Goal: Information Seeking & Learning: Learn about a topic

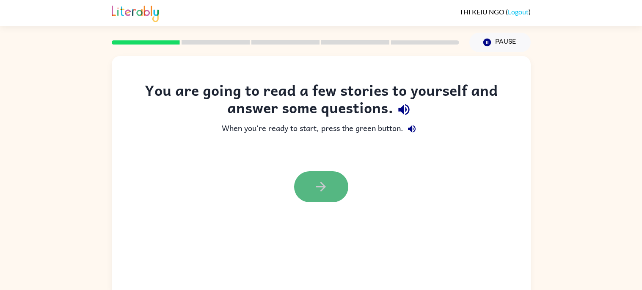
click at [318, 179] on icon "button" at bounding box center [321, 186] width 15 height 15
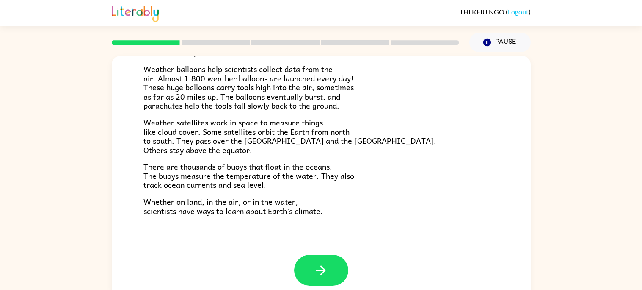
scroll to position [8, 0]
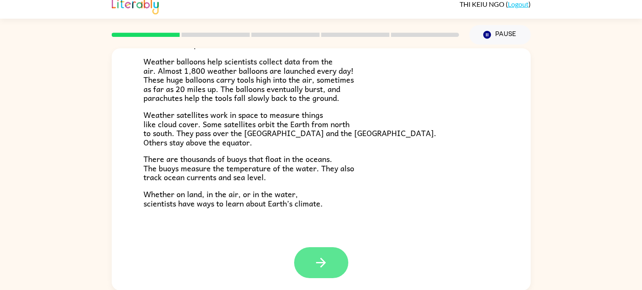
click at [313, 254] on button "button" at bounding box center [321, 262] width 54 height 31
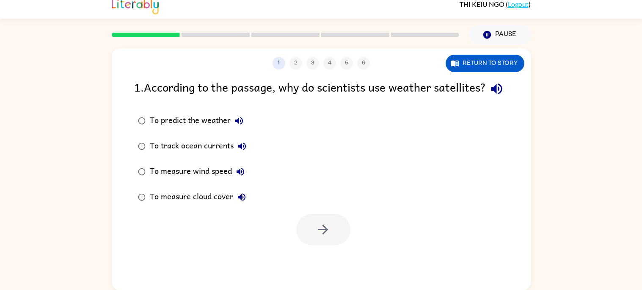
scroll to position [0, 0]
click at [490, 96] on icon "button" at bounding box center [497, 88] width 15 height 15
click at [486, 100] on button "button" at bounding box center [497, 89] width 22 height 22
click at [244, 126] on icon "button" at bounding box center [239, 121] width 10 height 10
click at [236, 155] on div "To track ocean currents" at bounding box center [200, 146] width 101 height 17
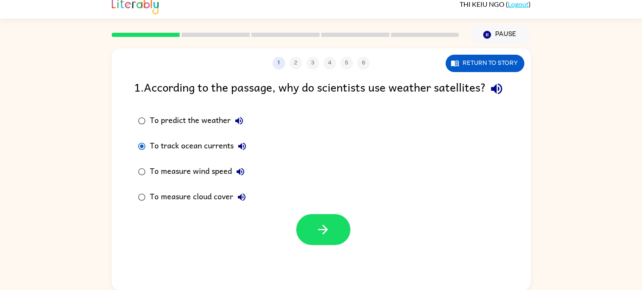
click at [241, 151] on icon "button" at bounding box center [242, 146] width 10 height 10
click at [235, 155] on button "To track ocean currents" at bounding box center [242, 146] width 17 height 17
click at [241, 177] on icon "button" at bounding box center [240, 171] width 10 height 10
click at [234, 205] on div "To measure cloud cover" at bounding box center [200, 196] width 100 height 17
click at [244, 205] on button "To measure cloud cover" at bounding box center [241, 196] width 17 height 17
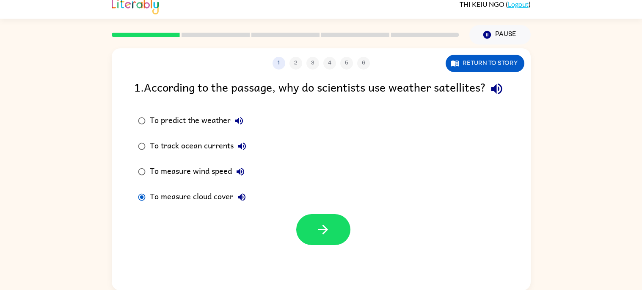
click at [491, 94] on icon "button" at bounding box center [496, 88] width 11 height 11
click at [233, 129] on button "To predict the weather" at bounding box center [239, 120] width 17 height 17
click at [240, 155] on button "To track ocean currents" at bounding box center [242, 146] width 17 height 17
click at [238, 125] on icon "button" at bounding box center [239, 121] width 8 height 8
click at [235, 155] on button "To track ocean currents" at bounding box center [242, 146] width 17 height 17
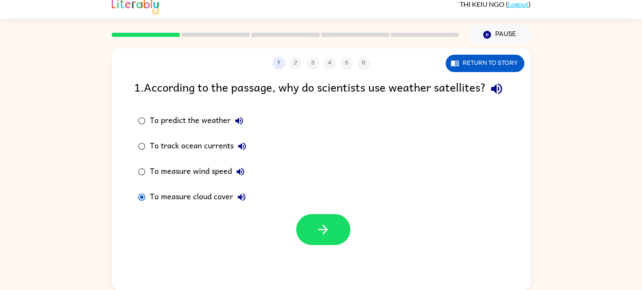
click at [185, 129] on div "To predict the weather" at bounding box center [199, 120] width 98 height 17
click at [238, 125] on icon "button" at bounding box center [239, 121] width 8 height 8
click at [236, 155] on button "To track ocean currents" at bounding box center [242, 146] width 17 height 17
click at [240, 175] on icon "button" at bounding box center [241, 172] width 8 height 8
click at [240, 180] on button "To measure wind speed" at bounding box center [240, 171] width 17 height 17
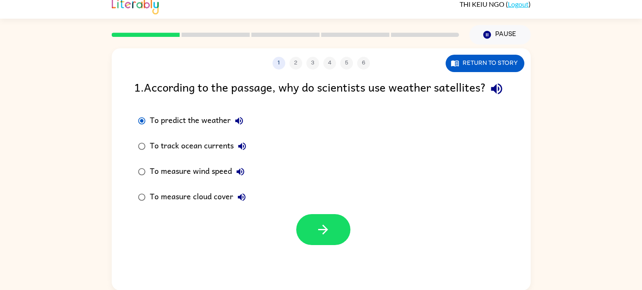
click at [237, 175] on icon "button" at bounding box center [241, 172] width 8 height 8
click at [238, 201] on icon "button" at bounding box center [242, 197] width 8 height 8
click at [246, 129] on button "To predict the weather" at bounding box center [239, 120] width 17 height 17
click at [320, 237] on icon "button" at bounding box center [323, 229] width 15 height 15
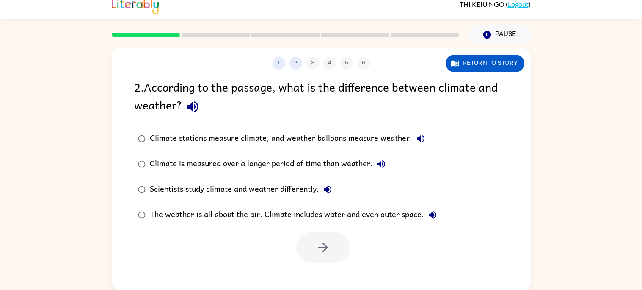
click at [193, 111] on icon "button" at bounding box center [193, 106] width 15 height 15
click at [426, 135] on button "Climate stations measure climate, and weather balloons measure weather." at bounding box center [421, 138] width 17 height 17
click at [381, 165] on icon "button" at bounding box center [382, 164] width 8 height 8
click at [324, 196] on button "Scientists study climate and weather differently." at bounding box center [327, 189] width 17 height 17
click at [437, 216] on icon "button" at bounding box center [433, 215] width 10 height 10
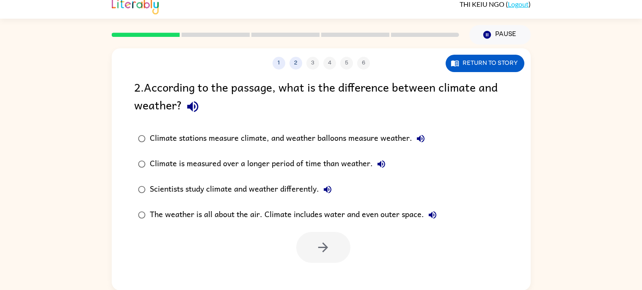
click at [211, 112] on div "2 . According to the passage, what is the difference between climate and weathe…" at bounding box center [321, 97] width 374 height 39
click at [175, 111] on div "2 . According to the passage, what is the difference between climate and weathe…" at bounding box center [321, 97] width 374 height 39
click at [195, 105] on icon "button" at bounding box center [193, 106] width 15 height 15
click at [372, 160] on div "Climate is measured over a longer period of time than weather." at bounding box center [270, 163] width 240 height 17
click at [423, 140] on icon "button" at bounding box center [421, 138] width 10 height 10
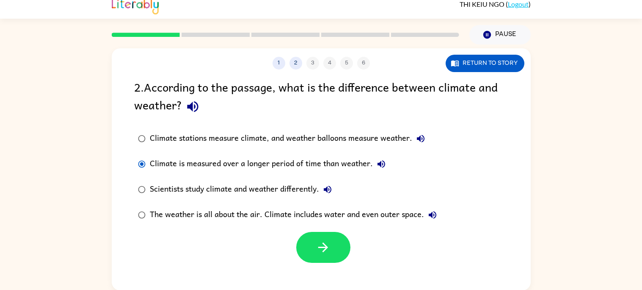
click at [192, 112] on icon "button" at bounding box center [193, 106] width 15 height 15
click at [188, 107] on icon "button" at bounding box center [192, 106] width 11 height 11
click at [423, 141] on icon "button" at bounding box center [421, 139] width 8 height 8
click at [378, 163] on icon "button" at bounding box center [382, 164] width 8 height 8
click at [330, 194] on icon "button" at bounding box center [328, 189] width 10 height 10
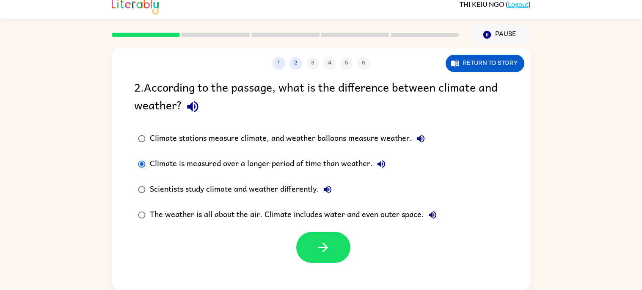
click at [435, 216] on icon "button" at bounding box center [433, 215] width 8 height 8
click at [416, 140] on icon "button" at bounding box center [421, 138] width 10 height 10
click at [383, 167] on icon "button" at bounding box center [382, 164] width 10 height 10
click at [382, 164] on icon "button" at bounding box center [382, 164] width 10 height 10
click at [431, 217] on icon "button" at bounding box center [433, 215] width 10 height 10
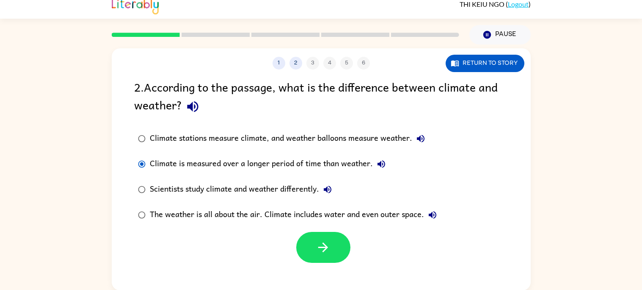
click at [183, 113] on button "button" at bounding box center [193, 107] width 22 height 22
click at [441, 152] on label "Climate is measured over a longer period of time than weather." at bounding box center [288, 163] width 316 height 25
click at [415, 139] on button "Climate stations measure climate, and weather balloons measure weather." at bounding box center [421, 138] width 17 height 17
click at [423, 138] on icon "button" at bounding box center [421, 138] width 10 height 10
click at [377, 168] on icon "button" at bounding box center [382, 164] width 10 height 10
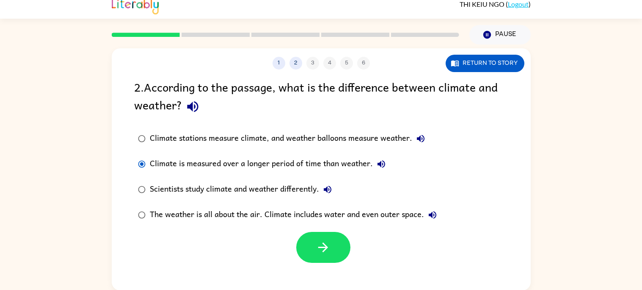
click at [330, 195] on button "Scientists study climate and weather differently." at bounding box center [327, 189] width 17 height 17
click at [329, 196] on button "Scientists study climate and weather differently." at bounding box center [327, 189] width 17 height 17
click at [430, 222] on button "The weather is all about the air. Climate includes water and even outer space." at bounding box center [432, 214] width 17 height 17
click at [335, 213] on div "The weather is all about the air. Climate includes water and even outer space." at bounding box center [295, 214] width 291 height 17
click at [321, 249] on icon "button" at bounding box center [323, 247] width 15 height 15
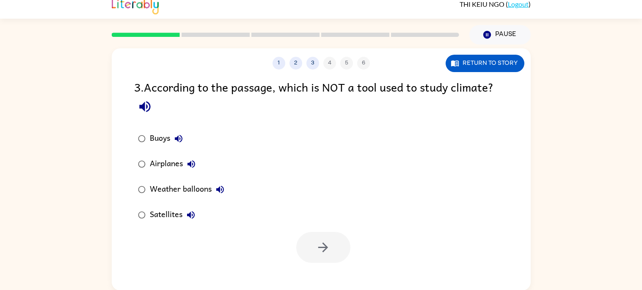
click at [150, 100] on icon "button" at bounding box center [145, 106] width 15 height 15
click at [159, 107] on div "3 . According to the passage, which is NOT a tool used to study climate?" at bounding box center [321, 97] width 374 height 39
click at [177, 152] on label "Airplanes" at bounding box center [181, 163] width 103 height 25
click at [194, 140] on label "Buoys" at bounding box center [181, 138] width 103 height 25
click at [184, 152] on label "Airplanes" at bounding box center [181, 163] width 103 height 25
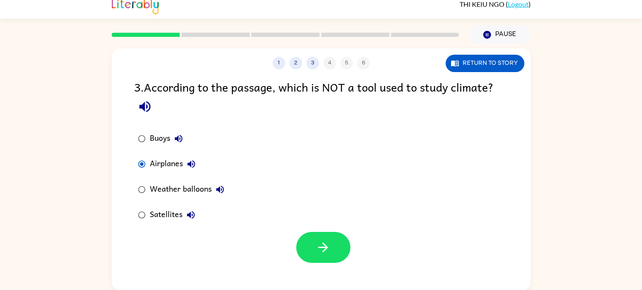
click at [174, 136] on icon "button" at bounding box center [179, 138] width 10 height 10
click at [185, 144] on div "Buoys" at bounding box center [168, 138] width 37 height 17
click at [184, 139] on icon "button" at bounding box center [179, 138] width 10 height 10
click at [198, 177] on label "Weather balloons" at bounding box center [181, 189] width 103 height 25
click at [191, 165] on icon "button" at bounding box center [192, 164] width 8 height 8
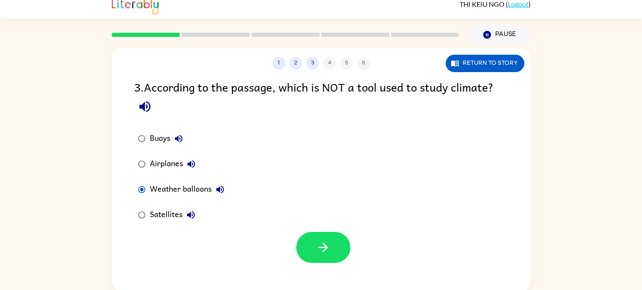
click at [226, 197] on div "Weather balloons" at bounding box center [189, 189] width 79 height 17
click at [219, 188] on icon "button" at bounding box center [220, 190] width 8 height 8
click at [192, 217] on icon "button" at bounding box center [191, 215] width 8 height 8
click at [147, 103] on icon "button" at bounding box center [145, 106] width 15 height 15
click at [148, 105] on icon "button" at bounding box center [145, 106] width 15 height 15
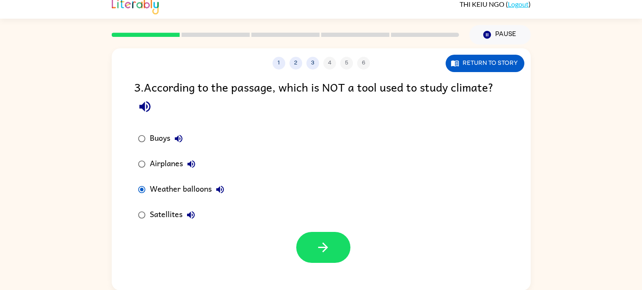
click at [151, 115] on div "3 . According to the passage, which is NOT a tool used to study climate?" at bounding box center [321, 97] width 374 height 39
click at [148, 104] on icon "button" at bounding box center [144, 106] width 11 height 11
click at [185, 141] on button "Buoys" at bounding box center [178, 138] width 17 height 17
click at [191, 159] on icon "button" at bounding box center [191, 164] width 10 height 10
click at [225, 193] on icon "button" at bounding box center [220, 189] width 10 height 10
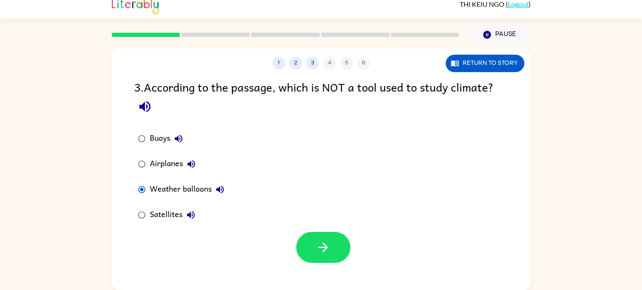
click at [192, 219] on icon "button" at bounding box center [191, 215] width 10 height 10
click at [193, 215] on icon "button" at bounding box center [191, 215] width 10 height 10
click at [186, 166] on icon "button" at bounding box center [191, 164] width 10 height 10
click at [184, 137] on icon "button" at bounding box center [179, 138] width 10 height 10
click at [316, 234] on button "button" at bounding box center [323, 247] width 54 height 31
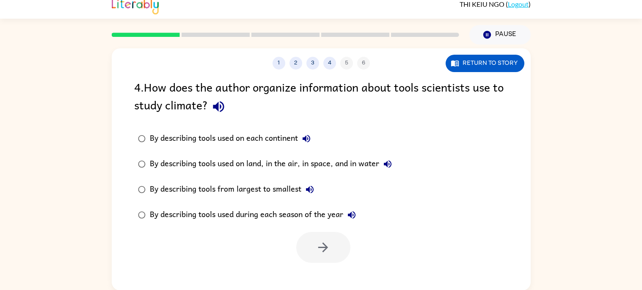
click at [222, 105] on icon "button" at bounding box center [218, 106] width 15 height 15
click at [300, 139] on button "By describing tools used on each continent" at bounding box center [306, 138] width 17 height 17
click at [385, 166] on icon "button" at bounding box center [388, 164] width 10 height 10
click at [314, 133] on button "By describing tools used on each continent" at bounding box center [306, 138] width 17 height 17
click at [309, 138] on icon "button" at bounding box center [307, 139] width 8 height 8
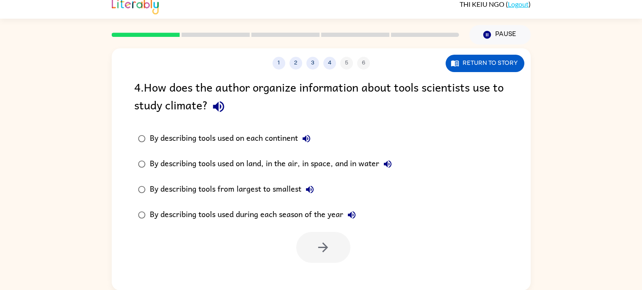
click at [307, 140] on icon "button" at bounding box center [307, 139] width 8 height 8
click at [310, 143] on icon "button" at bounding box center [307, 138] width 10 height 10
click at [385, 162] on icon "button" at bounding box center [388, 164] width 10 height 10
click at [391, 155] on button "By describing tools used on land, in the air, in space, and in water" at bounding box center [387, 163] width 17 height 17
click at [357, 211] on icon "button" at bounding box center [352, 215] width 10 height 10
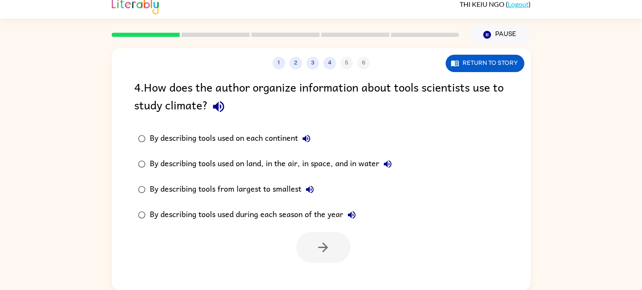
click at [312, 192] on icon "button" at bounding box center [310, 190] width 8 height 8
click at [219, 106] on icon "button" at bounding box center [218, 106] width 15 height 15
click at [229, 106] on button "button" at bounding box center [219, 107] width 22 height 22
click at [210, 102] on button "button" at bounding box center [219, 107] width 22 height 22
click at [222, 107] on icon "button" at bounding box center [218, 106] width 15 height 15
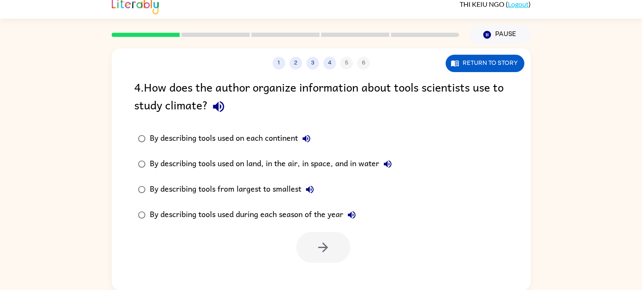
click at [225, 112] on icon "button" at bounding box center [218, 106] width 15 height 15
click at [222, 110] on icon "button" at bounding box center [218, 106] width 11 height 11
click at [306, 145] on button "By describing tools used on each continent" at bounding box center [306, 138] width 17 height 17
click at [385, 165] on icon "button" at bounding box center [388, 164] width 10 height 10
click at [316, 190] on button "By describing tools from largest to smallest" at bounding box center [310, 189] width 17 height 17
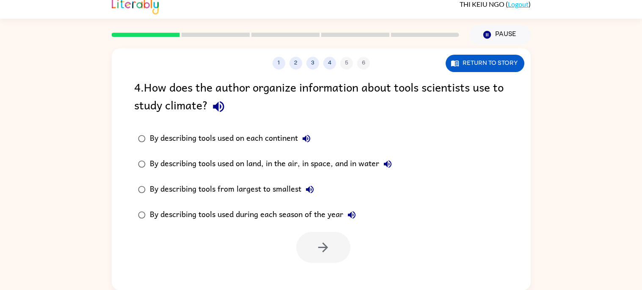
click at [354, 216] on icon "button" at bounding box center [352, 215] width 10 height 10
click at [589, 120] on div "1 2 3 4 5 6 Return to story 4 . How does the author organize information about …" at bounding box center [321, 167] width 642 height 246
click at [388, 167] on icon "button" at bounding box center [388, 164] width 10 height 10
click at [348, 169] on div "By describing tools used on land, in the air, in space, and in water" at bounding box center [273, 163] width 246 height 17
click at [331, 257] on button "button" at bounding box center [323, 247] width 54 height 31
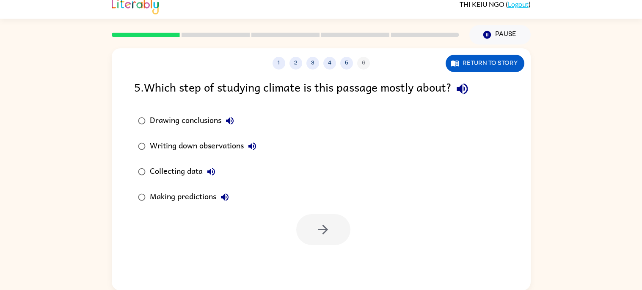
click at [232, 122] on icon "button" at bounding box center [230, 121] width 10 height 10
click at [255, 144] on icon "button" at bounding box center [252, 146] width 10 height 10
click at [214, 175] on icon "button" at bounding box center [211, 171] width 10 height 10
click at [461, 89] on icon "button" at bounding box center [462, 88] width 11 height 11
click at [222, 118] on button "Drawing conclusions" at bounding box center [230, 120] width 17 height 17
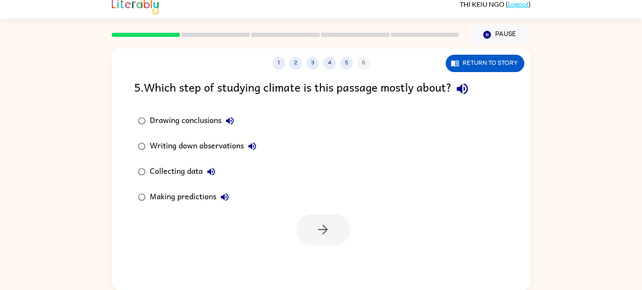
click at [223, 120] on button "Drawing conclusions" at bounding box center [230, 120] width 17 height 17
click at [230, 118] on icon "button" at bounding box center [230, 121] width 10 height 10
click at [246, 150] on button "Writing down observations" at bounding box center [252, 146] width 17 height 17
click at [210, 177] on button "Collecting data" at bounding box center [211, 171] width 17 height 17
click at [218, 201] on button "Making predictions" at bounding box center [224, 196] width 17 height 17
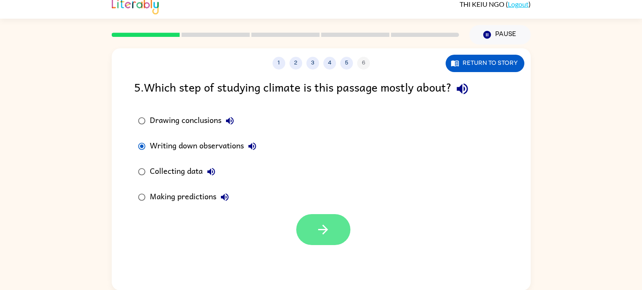
click at [327, 231] on icon "button" at bounding box center [323, 229] width 15 height 15
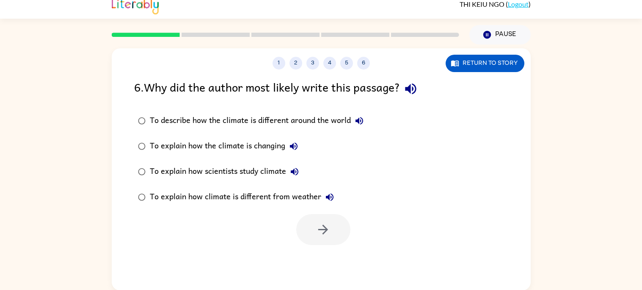
click at [363, 128] on button "To describe how the climate is different around the world" at bounding box center [359, 120] width 17 height 17
click at [405, 94] on div "6 . Why did the author most likely write this passage?" at bounding box center [321, 89] width 374 height 22
click at [406, 91] on button "button" at bounding box center [411, 89] width 22 height 22
click at [366, 126] on div "To describe how the climate is different around the world" at bounding box center [259, 120] width 218 height 17
click at [359, 121] on icon "button" at bounding box center [359, 121] width 10 height 10
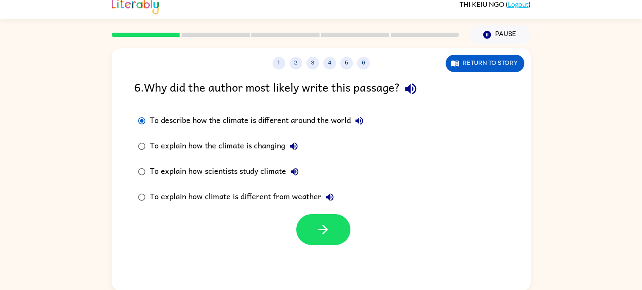
click at [296, 143] on icon "button" at bounding box center [294, 146] width 8 height 8
click at [274, 146] on div "To explain how the climate is changing" at bounding box center [226, 146] width 152 height 17
click at [300, 150] on button "To explain how the climate is changing" at bounding box center [293, 146] width 17 height 17
click at [299, 186] on label "To explain how climate is different from weather" at bounding box center [251, 196] width 243 height 25
click at [296, 172] on icon "button" at bounding box center [295, 172] width 8 height 8
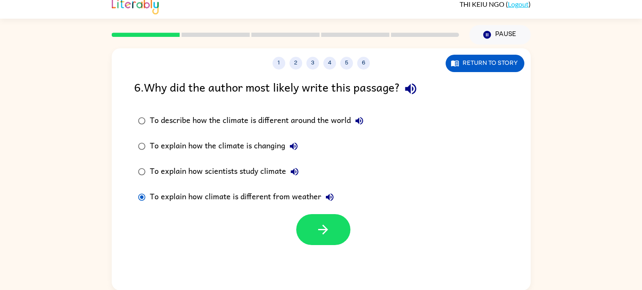
click at [329, 202] on icon "button" at bounding box center [330, 197] width 10 height 10
click at [238, 174] on div "To explain how scientists study climate" at bounding box center [226, 171] width 153 height 17
click at [303, 224] on button "button" at bounding box center [323, 229] width 54 height 31
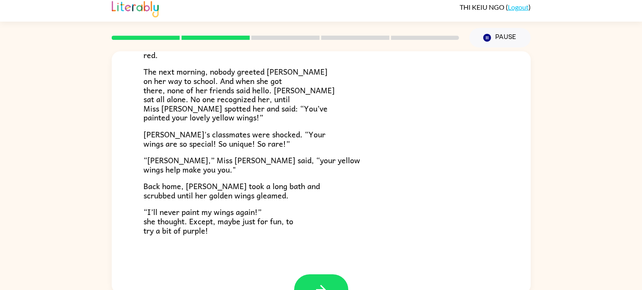
scroll to position [236, 0]
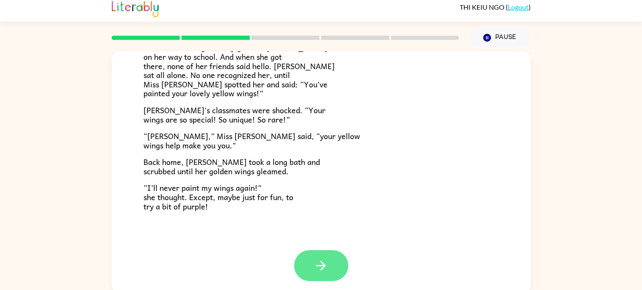
click at [338, 274] on button "button" at bounding box center [321, 265] width 54 height 31
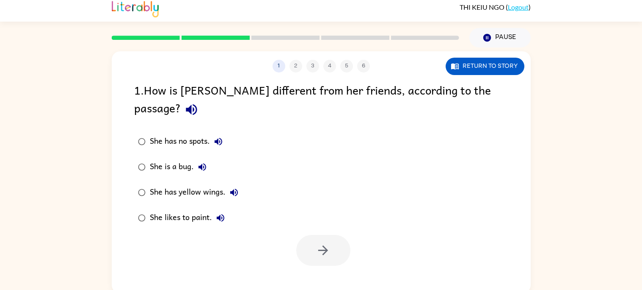
click at [475, 101] on div "1 . How is [PERSON_NAME] different from her friends, according to the passage?" at bounding box center [321, 100] width 374 height 39
click at [199, 102] on icon "button" at bounding box center [191, 109] width 15 height 15
click at [222, 136] on icon "button" at bounding box center [218, 141] width 10 height 10
click at [210, 158] on button "She is a bug." at bounding box center [202, 166] width 17 height 17
click at [208, 158] on button "She is a bug." at bounding box center [202, 166] width 17 height 17
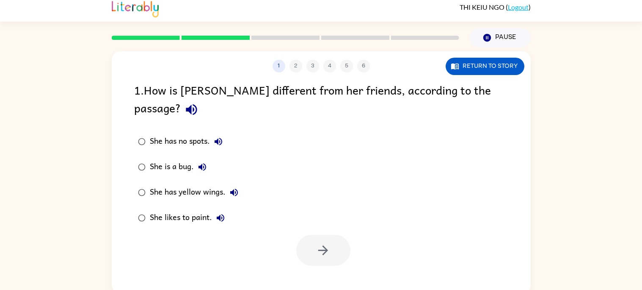
click at [232, 188] on icon "button" at bounding box center [234, 192] width 8 height 8
click at [220, 213] on icon "button" at bounding box center [221, 218] width 10 height 10
click at [167, 158] on div "She is a bug." at bounding box center [180, 166] width 61 height 17
click at [208, 158] on button "She is a bug." at bounding box center [202, 166] width 17 height 17
click at [222, 133] on div "She has no spots." at bounding box center [188, 141] width 77 height 17
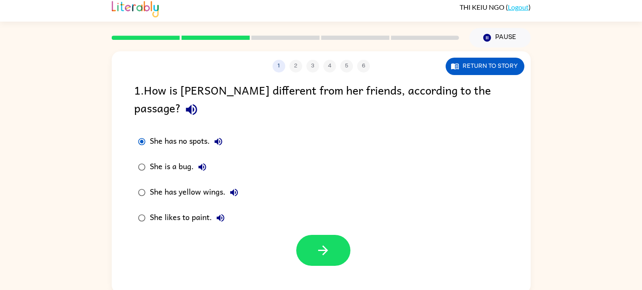
click at [220, 138] on icon "button" at bounding box center [219, 142] width 8 height 8
click at [324, 240] on button "button" at bounding box center [323, 250] width 54 height 31
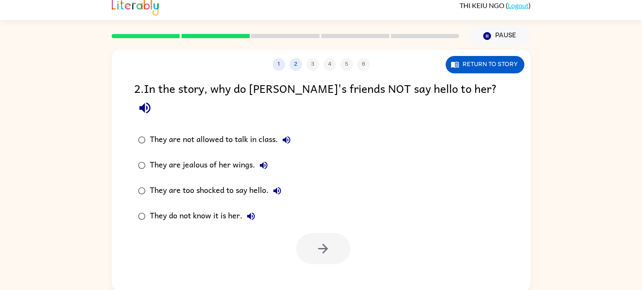
scroll to position [7, 0]
click at [150, 102] on icon "button" at bounding box center [144, 107] width 11 height 11
click at [295, 131] on div "They are not allowed to talk in class." at bounding box center [222, 139] width 145 height 17
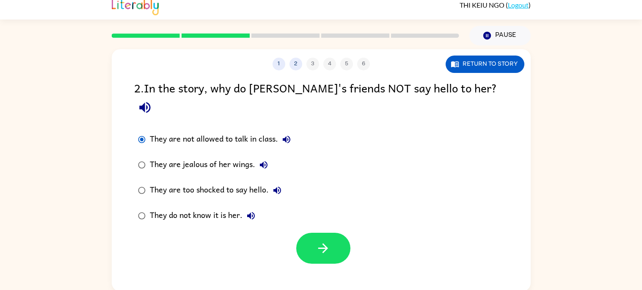
click at [293, 131] on button "They are not allowed to talk in class." at bounding box center [286, 139] width 17 height 17
click at [264, 160] on icon "button" at bounding box center [264, 165] width 10 height 10
click at [274, 185] on icon "button" at bounding box center [277, 190] width 10 height 10
click at [253, 210] on icon "button" at bounding box center [251, 215] width 10 height 10
click at [317, 238] on button "button" at bounding box center [323, 248] width 54 height 31
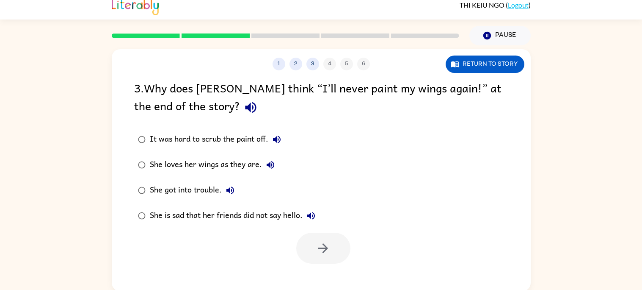
click at [244, 108] on icon "button" at bounding box center [251, 107] width 15 height 15
click at [245, 110] on icon "button" at bounding box center [250, 107] width 11 height 11
click at [283, 139] on button "It was hard to scrub the paint off." at bounding box center [277, 139] width 17 height 17
click at [269, 165] on icon "button" at bounding box center [271, 165] width 8 height 8
click at [224, 195] on button "She got into trouble." at bounding box center [230, 190] width 17 height 17
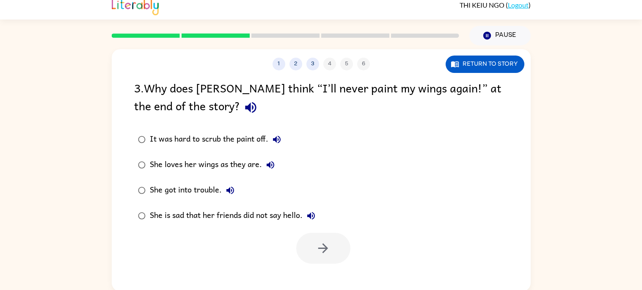
click at [316, 210] on icon "button" at bounding box center [311, 215] width 10 height 10
click at [258, 218] on div "She is sad that her friends did not say hello." at bounding box center [235, 215] width 170 height 17
click at [309, 226] on label "She is sad that her friends did not say hello." at bounding box center [227, 215] width 194 height 25
click at [312, 243] on button "button" at bounding box center [323, 248] width 54 height 31
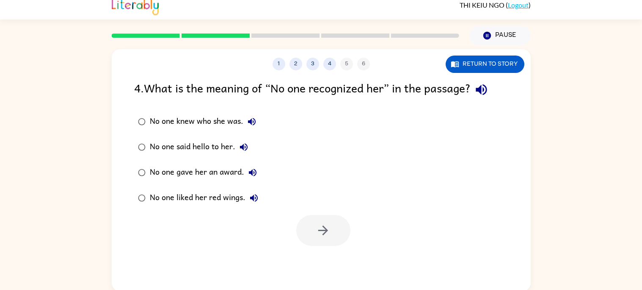
click at [489, 90] on icon "button" at bounding box center [481, 89] width 15 height 15
click at [256, 120] on icon "button" at bounding box center [252, 121] width 10 height 10
click at [241, 154] on button "No one said hello to her." at bounding box center [243, 146] width 17 height 17
click at [250, 121] on icon "button" at bounding box center [252, 122] width 8 height 8
click at [256, 146] on label "No one said hello to her." at bounding box center [198, 146] width 137 height 25
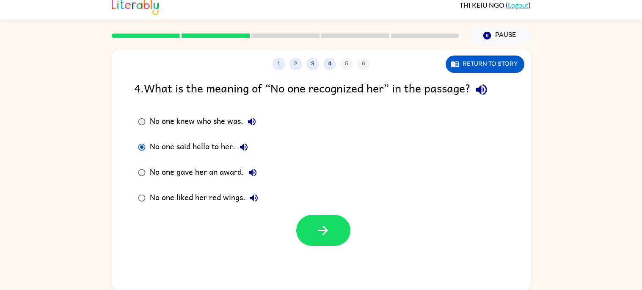
click at [249, 155] on div "No one said hello to her." at bounding box center [201, 146] width 102 height 17
click at [244, 143] on icon "button" at bounding box center [244, 147] width 10 height 10
click at [252, 175] on icon "button" at bounding box center [253, 173] width 8 height 8
click at [257, 202] on icon "button" at bounding box center [254, 198] width 10 height 10
click at [188, 203] on div "No one liked her red wings." at bounding box center [206, 197] width 113 height 17
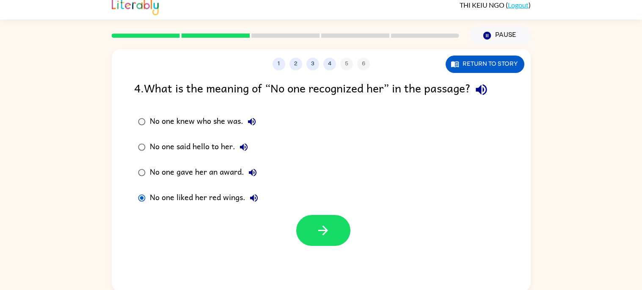
click at [199, 197] on div "No one liked her red wings." at bounding box center [206, 197] width 113 height 17
click at [196, 203] on div "No one liked her red wings." at bounding box center [206, 197] width 113 height 17
click at [331, 216] on button "button" at bounding box center [323, 230] width 54 height 31
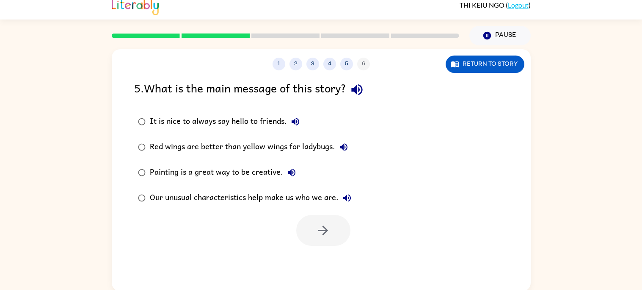
click at [355, 84] on icon "button" at bounding box center [357, 89] width 15 height 15
click at [291, 116] on icon "button" at bounding box center [296, 121] width 10 height 10
click at [343, 147] on icon "button" at bounding box center [344, 147] width 8 height 8
click at [324, 145] on div "Red wings are better than yellow wings for ladybugs." at bounding box center [251, 146] width 202 height 17
click at [317, 222] on button "button" at bounding box center [323, 230] width 54 height 31
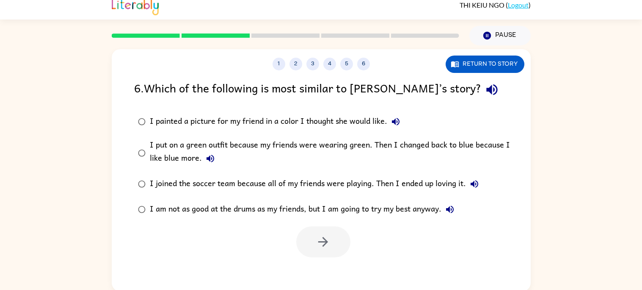
click at [487, 91] on icon "button" at bounding box center [492, 89] width 11 height 11
click at [396, 118] on icon "button" at bounding box center [396, 121] width 10 height 10
click at [211, 166] on button "I put on a green outfit because my friends were wearing green. Then I changed b…" at bounding box center [210, 158] width 17 height 17
click at [476, 186] on icon "button" at bounding box center [475, 184] width 10 height 10
click at [453, 208] on icon "button" at bounding box center [450, 209] width 10 height 10
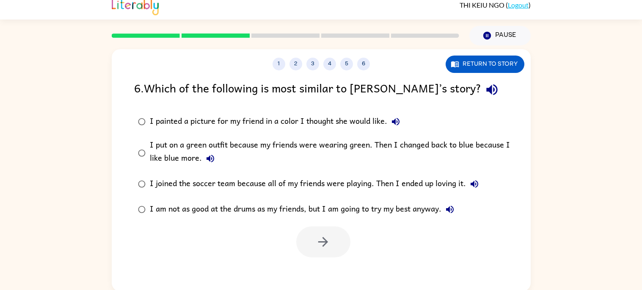
click at [485, 94] on icon "button" at bounding box center [492, 89] width 15 height 15
click at [400, 125] on icon "button" at bounding box center [396, 121] width 10 height 10
click at [210, 160] on icon "button" at bounding box center [210, 158] width 10 height 10
click at [472, 186] on icon "button" at bounding box center [475, 184] width 10 height 10
click at [458, 211] on button "I am not as good at the drums as my friends, but I am going to try my best anyw…" at bounding box center [450, 209] width 17 height 17
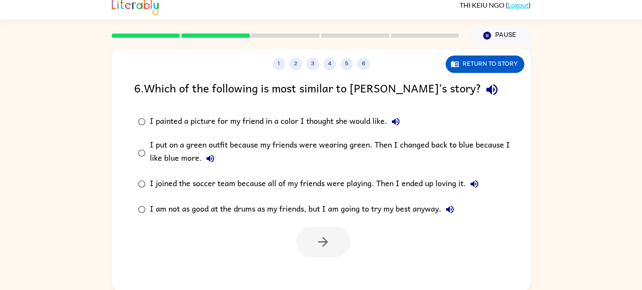
click at [482, 94] on button "button" at bounding box center [493, 90] width 22 height 22
click at [470, 188] on icon "button" at bounding box center [475, 184] width 10 height 10
click at [211, 159] on icon "button" at bounding box center [211, 159] width 8 height 8
click at [393, 122] on icon "button" at bounding box center [396, 121] width 10 height 10
click at [402, 121] on button "I painted a picture for my friend in a color I thought she would like." at bounding box center [396, 121] width 17 height 17
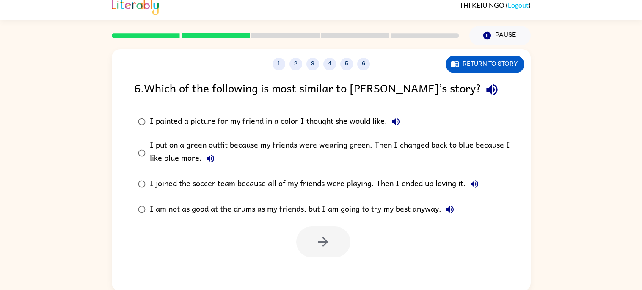
click at [399, 117] on icon "button" at bounding box center [396, 121] width 10 height 10
click at [395, 121] on icon "button" at bounding box center [396, 122] width 8 height 8
click at [401, 113] on div "I painted a picture for my friend in a color I thought she would like." at bounding box center [277, 121] width 255 height 17
click at [403, 114] on div "I painted a picture for my friend in a color I thought she would like." at bounding box center [277, 121] width 255 height 17
click at [399, 114] on button "I painted a picture for my friend in a color I thought she would like." at bounding box center [396, 121] width 17 height 17
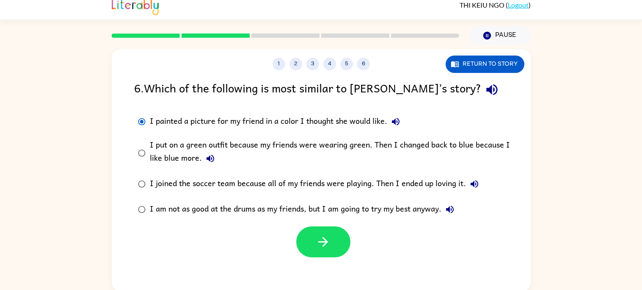
click at [401, 116] on button "I painted a picture for my friend in a color I thought she would like." at bounding box center [396, 121] width 17 height 17
click at [342, 252] on button "button" at bounding box center [323, 241] width 54 height 31
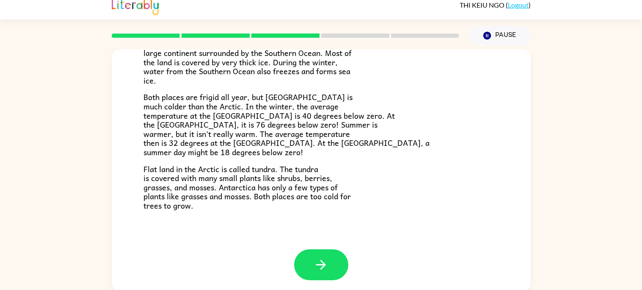
scroll to position [179, 0]
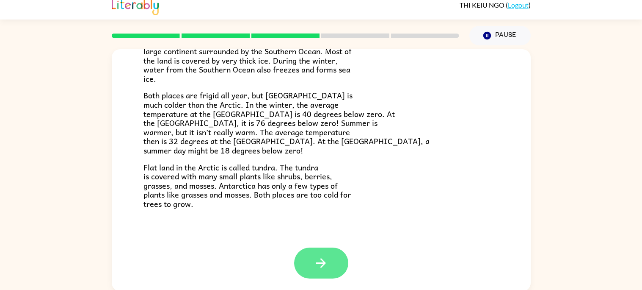
click at [332, 275] on button "button" at bounding box center [321, 262] width 54 height 31
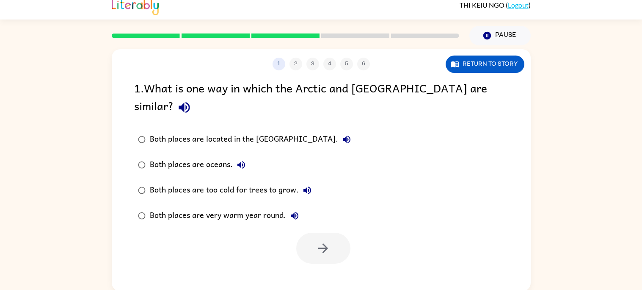
click at [195, 97] on button "button" at bounding box center [185, 108] width 22 height 22
click at [342, 134] on icon "button" at bounding box center [347, 139] width 10 height 10
click at [241, 156] on button "Both places are oceans." at bounding box center [241, 164] width 17 height 17
click at [306, 203] on label "Both places are very warm year round." at bounding box center [245, 215] width 230 height 25
click at [307, 185] on icon "button" at bounding box center [307, 190] width 10 height 10
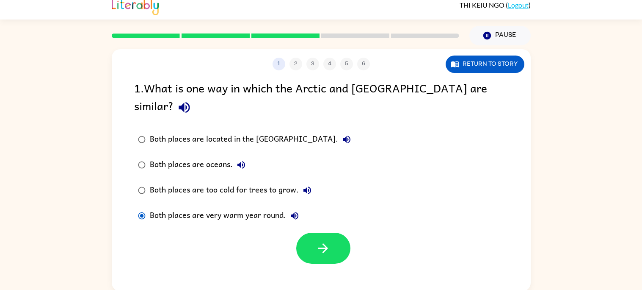
click at [310, 185] on icon "button" at bounding box center [307, 190] width 10 height 10
click at [315, 182] on div "Both places are too cold for trees to grow." at bounding box center [233, 190] width 166 height 17
click at [302, 185] on icon "button" at bounding box center [307, 190] width 10 height 10
click at [297, 212] on icon "button" at bounding box center [295, 216] width 8 height 8
click at [327, 243] on icon "button" at bounding box center [323, 248] width 10 height 10
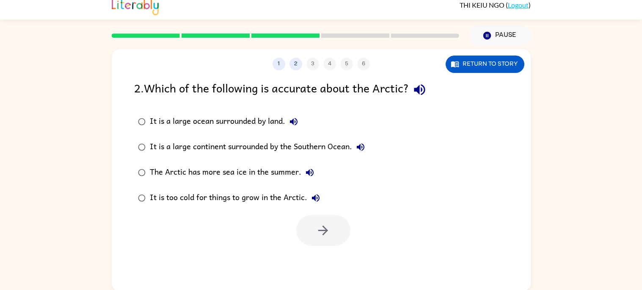
click at [288, 119] on button "It is a large ocean surrounded by land." at bounding box center [293, 121] width 17 height 17
click at [418, 93] on icon "button" at bounding box center [420, 89] width 15 height 15
click at [360, 146] on icon "button" at bounding box center [361, 147] width 8 height 8
click at [305, 176] on icon "button" at bounding box center [310, 172] width 10 height 10
click at [297, 124] on icon "button" at bounding box center [294, 121] width 10 height 10
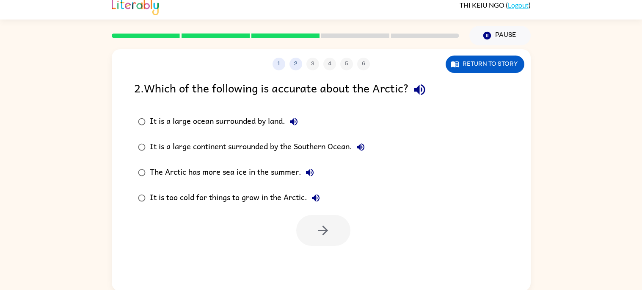
click at [316, 197] on icon "button" at bounding box center [316, 198] width 10 height 10
click at [294, 122] on icon "button" at bounding box center [294, 122] width 8 height 8
click at [427, 96] on icon "button" at bounding box center [420, 89] width 15 height 15
click at [420, 92] on icon "button" at bounding box center [419, 89] width 11 height 11
click at [238, 122] on div "It is a large ocean surrounded by land." at bounding box center [226, 121] width 152 height 17
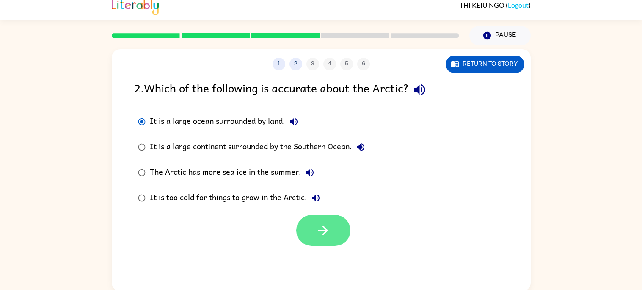
click at [310, 231] on button "button" at bounding box center [323, 230] width 54 height 31
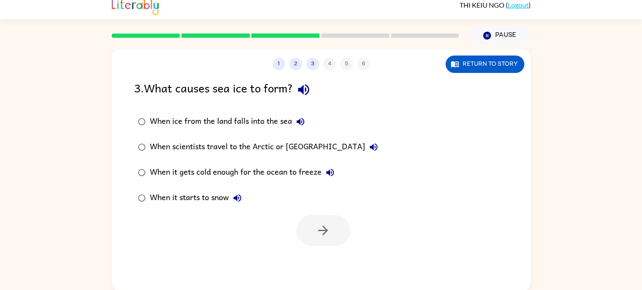
click at [301, 92] on icon "button" at bounding box center [303, 89] width 15 height 15
click at [307, 130] on div "When ice from the land falls into the sea" at bounding box center [229, 121] width 159 height 17
click at [293, 117] on button "When ice from the land falls into the sea" at bounding box center [300, 121] width 17 height 17
click at [369, 142] on icon "button" at bounding box center [374, 147] width 10 height 10
click at [325, 167] on icon "button" at bounding box center [330, 172] width 10 height 10
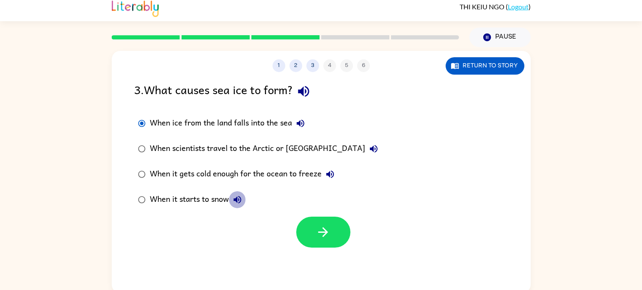
scroll to position [5, 0]
click at [233, 205] on button "When it starts to snow" at bounding box center [237, 199] width 17 height 17
click at [366, 143] on button "When scientists travel to the Arctic or [GEOGRAPHIC_DATA]" at bounding box center [374, 149] width 17 height 17
click at [303, 91] on icon "button" at bounding box center [303, 91] width 11 height 11
click at [295, 126] on button "When ice from the land falls into the sea" at bounding box center [300, 123] width 17 height 17
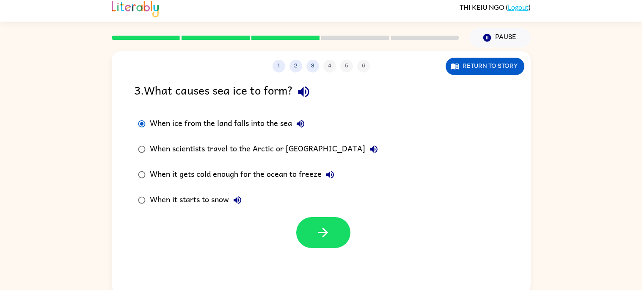
click at [366, 150] on button "When scientists travel to the Arctic or [GEOGRAPHIC_DATA]" at bounding box center [374, 149] width 17 height 17
click at [330, 178] on icon "button" at bounding box center [331, 175] width 8 height 8
click at [253, 199] on label "When it starts to snow" at bounding box center [258, 199] width 257 height 25
click at [244, 200] on button "When it starts to snow" at bounding box center [237, 199] width 17 height 17
click at [305, 98] on icon "button" at bounding box center [303, 91] width 15 height 15
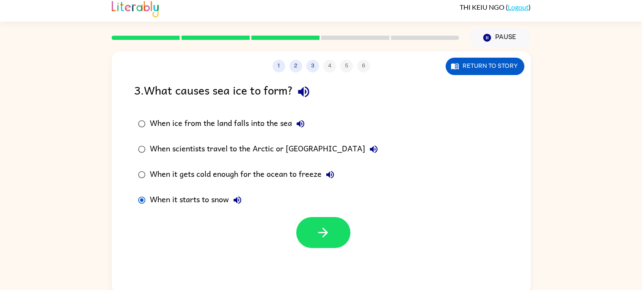
click at [304, 126] on icon "button" at bounding box center [301, 124] width 10 height 10
click at [296, 126] on icon "button" at bounding box center [301, 124] width 10 height 10
click at [250, 127] on div "When ice from the land falls into the sea" at bounding box center [229, 123] width 159 height 17
click at [339, 232] on button "button" at bounding box center [323, 232] width 54 height 31
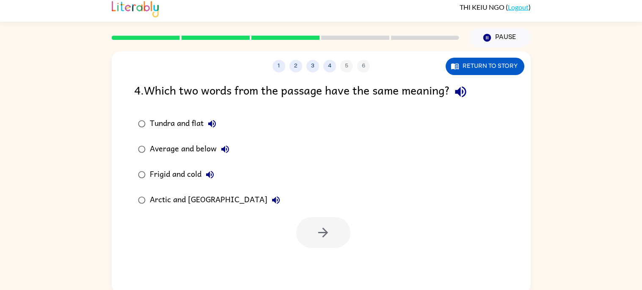
click at [457, 94] on icon "button" at bounding box center [461, 91] width 15 height 15
click at [462, 101] on button "button" at bounding box center [461, 92] width 22 height 22
click at [468, 92] on icon "button" at bounding box center [461, 91] width 15 height 15
click at [210, 132] on div "Tundra and flat" at bounding box center [185, 123] width 71 height 17
click at [210, 125] on icon "button" at bounding box center [212, 124] width 8 height 8
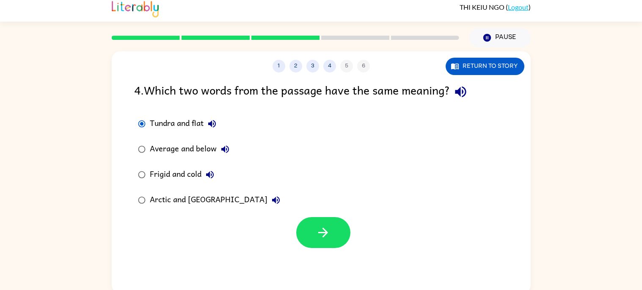
click at [229, 145] on icon "button" at bounding box center [225, 149] width 10 height 10
click at [215, 176] on button "Frigid and cold" at bounding box center [210, 174] width 17 height 17
click at [239, 207] on div "Arctic and [GEOGRAPHIC_DATA]" at bounding box center [217, 199] width 135 height 17
click at [271, 205] on icon "button" at bounding box center [276, 200] width 10 height 10
click at [462, 93] on icon "button" at bounding box center [460, 91] width 11 height 11
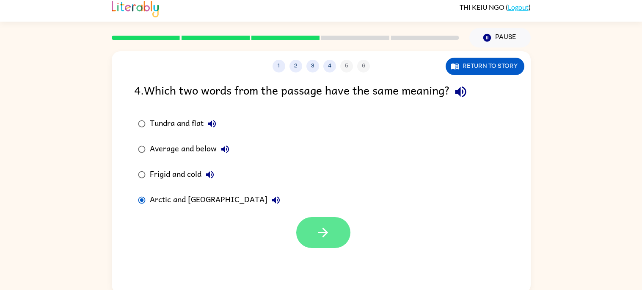
click at [313, 227] on button "button" at bounding box center [323, 232] width 54 height 31
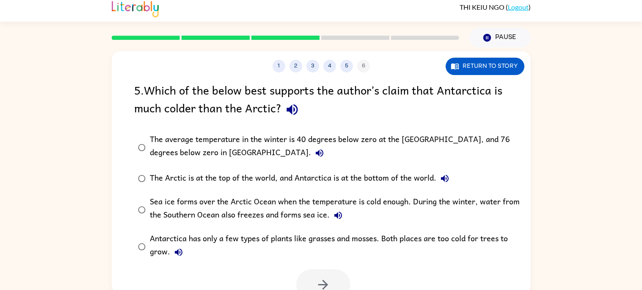
click at [296, 105] on icon "button" at bounding box center [292, 109] width 15 height 15
click at [311, 159] on button "The average temperature in the winter is 40 degrees below zero at the [GEOGRAPH…" at bounding box center [319, 152] width 17 height 17
click at [438, 177] on button "The Arctic is at the top of the world, and Antarctica is at the bottom of the w…" at bounding box center [445, 178] width 17 height 17
click at [449, 180] on icon "button" at bounding box center [445, 178] width 8 height 8
click at [345, 218] on button "Sea ice forms over the Arctic Ocean when the temperature is cold enough. During…" at bounding box center [338, 215] width 17 height 17
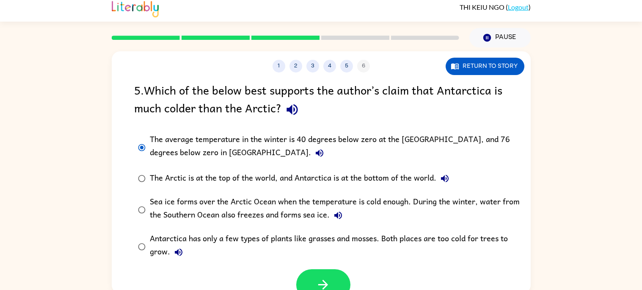
click at [178, 251] on icon "button" at bounding box center [179, 252] width 10 height 10
click at [172, 245] on button "Antarctica has only a few types of plants like grasses and mosses. Both places …" at bounding box center [178, 252] width 17 height 17
click at [297, 235] on div "Antarctica has only a few types of plants like grasses and mosses. Both places …" at bounding box center [335, 246] width 370 height 28
click at [299, 240] on div "Antarctica has only a few types of plants like grasses and mosses. Both places …" at bounding box center [335, 246] width 370 height 28
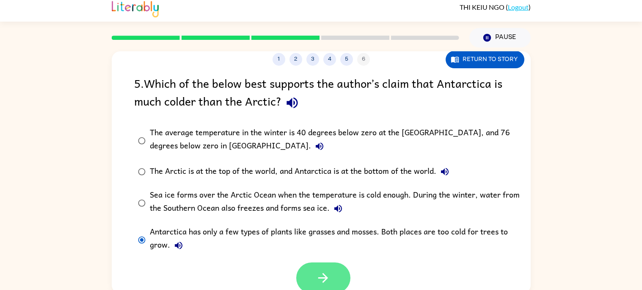
click at [314, 271] on button "button" at bounding box center [323, 277] width 54 height 31
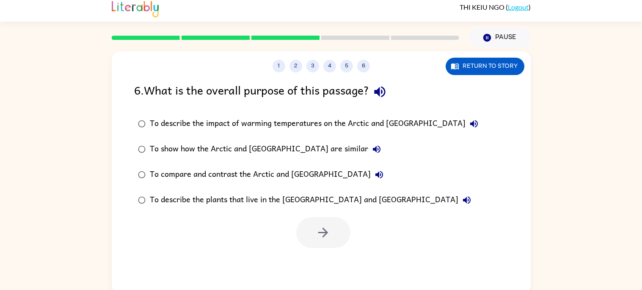
scroll to position [0, 0]
click at [375, 94] on button "button" at bounding box center [380, 92] width 22 height 22
click at [388, 87] on icon "button" at bounding box center [380, 91] width 15 height 15
click at [390, 101] on div "6 . What is the overall purpose of this passage?" at bounding box center [321, 92] width 374 height 22
click at [393, 82] on div "6 . What is the overall purpose of this passage?" at bounding box center [321, 92] width 374 height 22
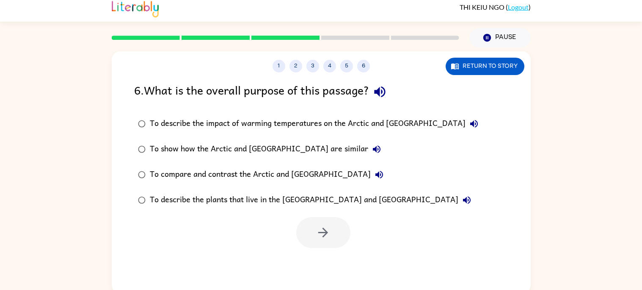
click at [388, 86] on icon "button" at bounding box center [380, 91] width 15 height 15
click at [466, 119] on button "To describe the impact of warming temperatures on the Arctic and [GEOGRAPHIC_DA…" at bounding box center [474, 123] width 17 height 17
click at [372, 152] on icon "button" at bounding box center [377, 149] width 10 height 10
click at [371, 182] on button "To compare and contrast the Arctic and [GEOGRAPHIC_DATA]" at bounding box center [379, 174] width 17 height 17
click at [463, 199] on icon "button" at bounding box center [467, 200] width 8 height 8
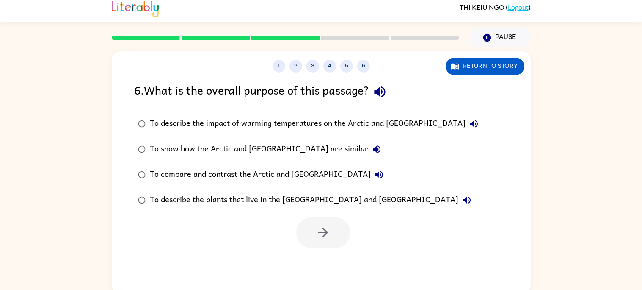
click at [316, 150] on div "To show how the Arctic and [GEOGRAPHIC_DATA] are similar" at bounding box center [267, 149] width 235 height 17
click at [331, 227] on button "button" at bounding box center [323, 232] width 54 height 31
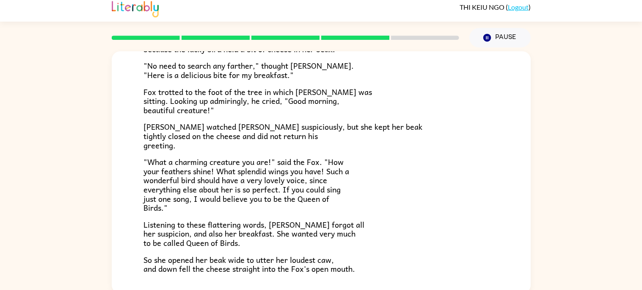
scroll to position [166, 0]
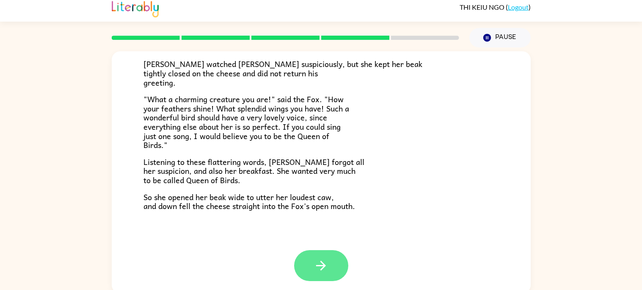
click at [346, 266] on button "button" at bounding box center [321, 265] width 54 height 31
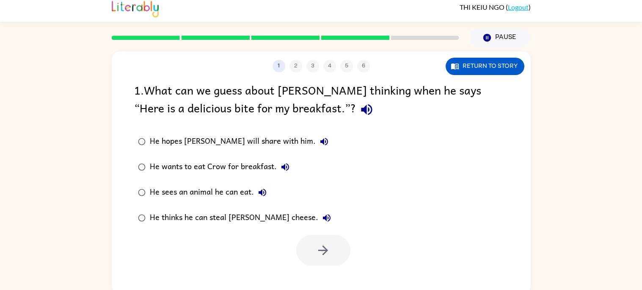
click at [361, 111] on icon "button" at bounding box center [366, 109] width 11 height 11
click at [316, 140] on button "He hopes [PERSON_NAME] will share with him." at bounding box center [324, 141] width 17 height 17
click at [282, 174] on button "He wants to eat Crow for breakfast." at bounding box center [285, 166] width 17 height 17
click at [258, 191] on icon "button" at bounding box center [263, 192] width 10 height 10
click at [323, 219] on icon "button" at bounding box center [327, 218] width 8 height 8
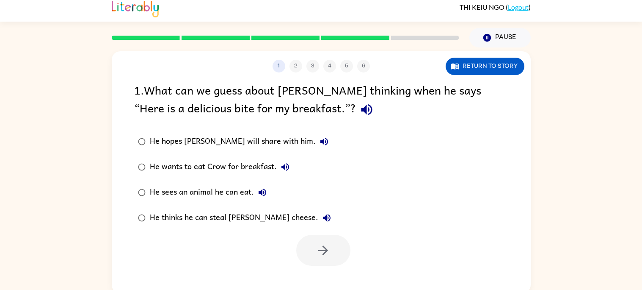
click at [360, 114] on icon "button" at bounding box center [367, 109] width 15 height 15
click at [316, 149] on button "He hopes [PERSON_NAME] will share with him." at bounding box center [324, 141] width 17 height 17
click at [290, 164] on button "He wants to eat Crow for breakfast." at bounding box center [285, 166] width 17 height 17
click at [291, 168] on button "He wants to eat Crow for breakfast." at bounding box center [285, 166] width 17 height 17
click at [284, 164] on icon "button" at bounding box center [285, 167] width 10 height 10
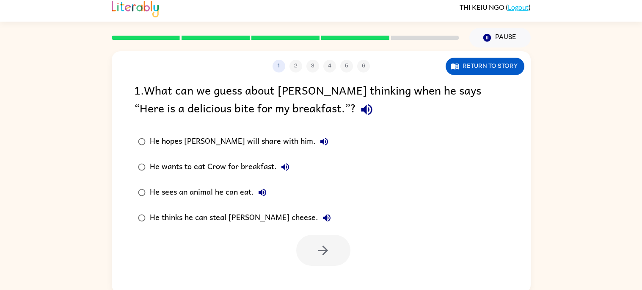
click at [266, 193] on icon "button" at bounding box center [263, 192] width 10 height 10
click at [230, 197] on div "He sees an animal he can eat." at bounding box center [210, 192] width 121 height 17
click at [325, 245] on icon "button" at bounding box center [323, 250] width 15 height 15
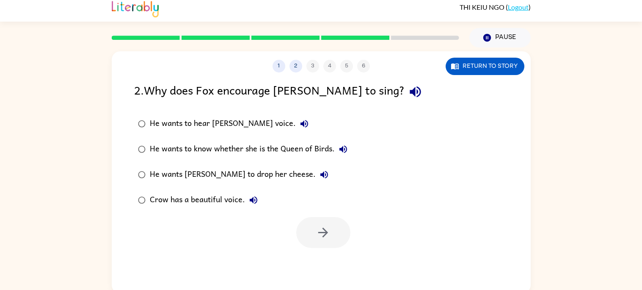
click at [375, 91] on div "2 . Why does Fox encourage [PERSON_NAME] to sing?" at bounding box center [321, 92] width 374 height 22
click at [410, 91] on icon "button" at bounding box center [415, 91] width 11 height 11
click at [405, 95] on button "button" at bounding box center [416, 92] width 22 height 22
click at [296, 129] on button "He wants to hear [PERSON_NAME] voice." at bounding box center [304, 123] width 17 height 17
click at [355, 151] on label "He wants to know whether she is the Queen of Birds." at bounding box center [243, 148] width 227 height 25
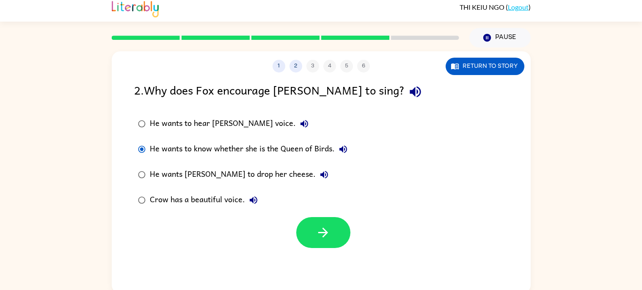
click at [252, 117] on div "He wants to hear [PERSON_NAME] voice." at bounding box center [231, 123] width 163 height 17
click at [317, 236] on icon "button" at bounding box center [323, 232] width 15 height 15
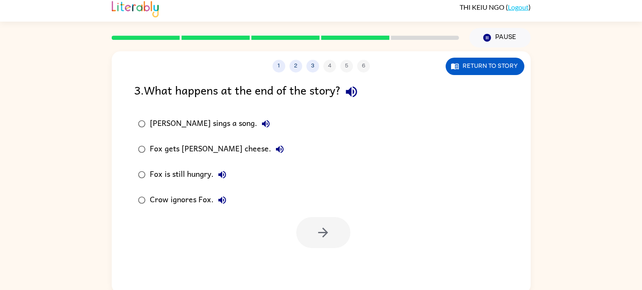
click at [338, 96] on div "3 . What happens at the end of the story?" at bounding box center [321, 92] width 374 height 22
click at [350, 91] on icon "button" at bounding box center [351, 91] width 11 height 11
click at [261, 127] on icon "button" at bounding box center [266, 124] width 10 height 10
click at [275, 154] on icon "button" at bounding box center [280, 149] width 10 height 10
click at [222, 177] on icon "button" at bounding box center [223, 175] width 8 height 8
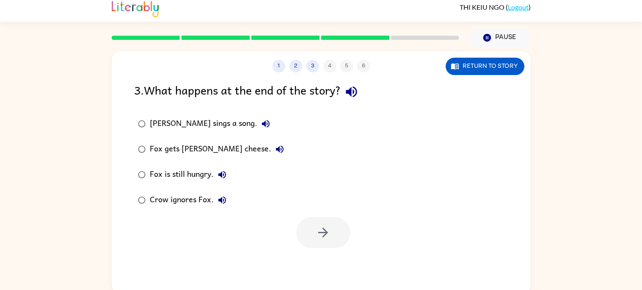
click at [224, 207] on button "Crow ignores Fox." at bounding box center [222, 199] width 17 height 17
click at [221, 179] on icon "button" at bounding box center [222, 174] width 10 height 10
click at [575, 164] on div "1 2 3 4 5 6 Return to story 3 . What happens at the end of the story? [PERSON_N…" at bounding box center [321, 170] width 642 height 246
click at [346, 93] on icon "button" at bounding box center [351, 91] width 15 height 15
click at [261, 120] on icon "button" at bounding box center [266, 124] width 10 height 10
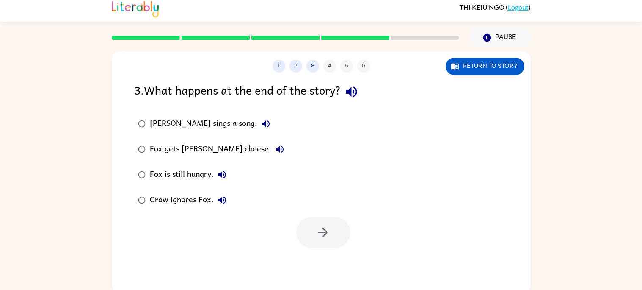
click at [258, 130] on button "[PERSON_NAME] sings a song." at bounding box center [266, 123] width 17 height 17
click at [261, 129] on icon "button" at bounding box center [266, 124] width 10 height 10
click at [261, 125] on icon "button" at bounding box center [266, 124] width 10 height 10
click at [258, 128] on button "[PERSON_NAME] sings a song." at bounding box center [266, 123] width 17 height 17
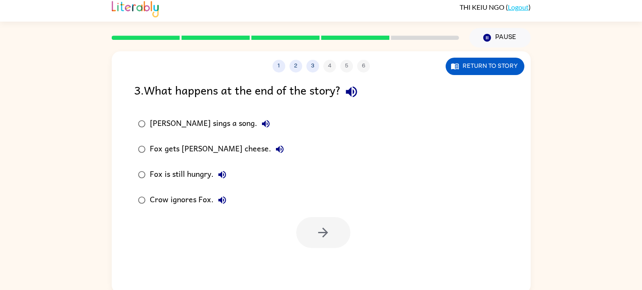
click at [262, 125] on icon "button" at bounding box center [266, 124] width 8 height 8
click at [261, 126] on icon "button" at bounding box center [266, 124] width 10 height 10
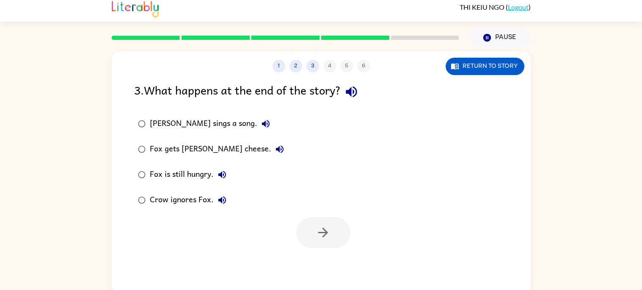
click at [282, 91] on div "3 . What happens at the end of the story?" at bounding box center [321, 92] width 374 height 22
click at [249, 154] on div "Fox gets [PERSON_NAME] cheese." at bounding box center [219, 149] width 138 height 17
click at [275, 147] on icon "button" at bounding box center [280, 149] width 10 height 10
click at [258, 130] on button "[PERSON_NAME] sings a song." at bounding box center [266, 123] width 17 height 17
click at [224, 130] on div "[PERSON_NAME] sings a song." at bounding box center [212, 123] width 125 height 17
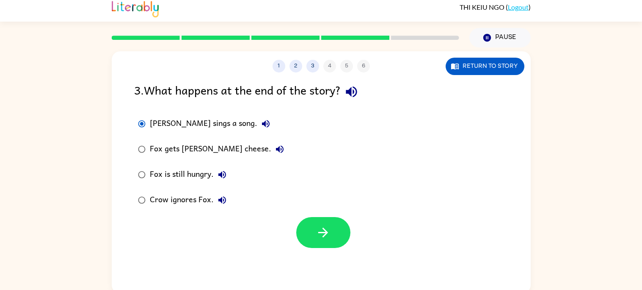
click at [258, 127] on button "[PERSON_NAME] sings a song." at bounding box center [266, 123] width 17 height 17
click at [419, 140] on div "[PERSON_NAME] sings a song. Fox gets Crow's cheese. Fox is still hungry. Crow i…" at bounding box center [332, 162] width 397 height 102
click at [228, 139] on label "Fox gets [PERSON_NAME] cheese." at bounding box center [211, 148] width 163 height 25
click at [261, 128] on icon "button" at bounding box center [266, 124] width 10 height 10
click at [362, 97] on button "button" at bounding box center [352, 92] width 22 height 22
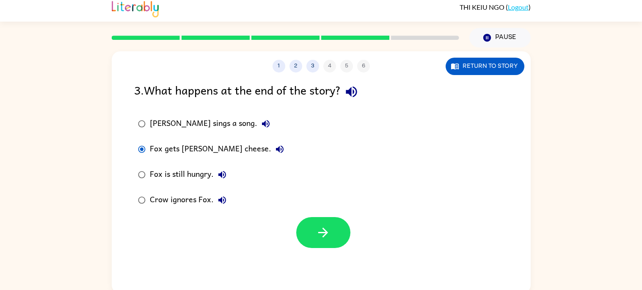
click at [271, 156] on button "Fox gets [PERSON_NAME] cheese." at bounding box center [279, 149] width 17 height 17
click at [262, 127] on icon "button" at bounding box center [266, 124] width 8 height 8
click at [261, 128] on icon "button" at bounding box center [266, 124] width 10 height 10
click at [234, 144] on div "Fox gets [PERSON_NAME] cheese." at bounding box center [219, 149] width 138 height 17
click at [271, 155] on button "Fox gets [PERSON_NAME] cheese." at bounding box center [279, 149] width 17 height 17
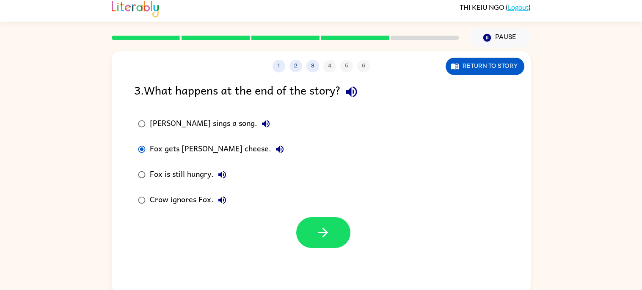
click at [354, 90] on icon "button" at bounding box center [351, 91] width 15 height 15
click at [349, 101] on button "button" at bounding box center [352, 92] width 22 height 22
click at [258, 130] on button "[PERSON_NAME] sings a song." at bounding box center [266, 123] width 17 height 17
click at [262, 122] on icon "button" at bounding box center [266, 124] width 8 height 8
click at [260, 127] on div "[PERSON_NAME] sings a song. Fox gets Crow's cheese. Fox is still hungry. Crow i…" at bounding box center [216, 162] width 165 height 102
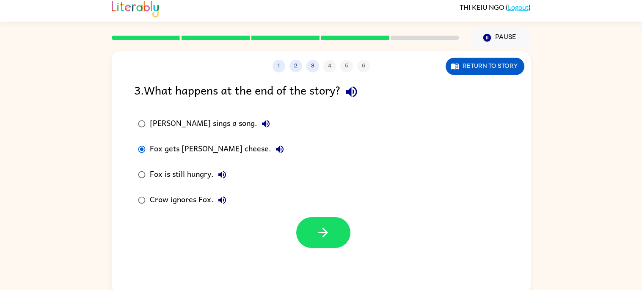
click at [258, 120] on button "[PERSON_NAME] sings a song." at bounding box center [266, 123] width 17 height 17
click at [271, 146] on button "Fox gets [PERSON_NAME] cheese." at bounding box center [279, 149] width 17 height 17
click at [222, 176] on icon "button" at bounding box center [223, 175] width 8 height 8
click at [185, 179] on div "Fox is still hungry." at bounding box center [190, 174] width 81 height 17
click at [221, 205] on icon "button" at bounding box center [222, 200] width 10 height 10
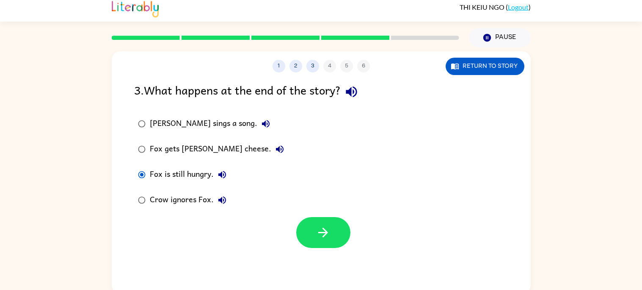
click at [223, 205] on button "Crow ignores Fox." at bounding box center [222, 199] width 17 height 17
click at [261, 120] on icon "button" at bounding box center [266, 124] width 10 height 10
click at [334, 240] on button "button" at bounding box center [323, 232] width 54 height 31
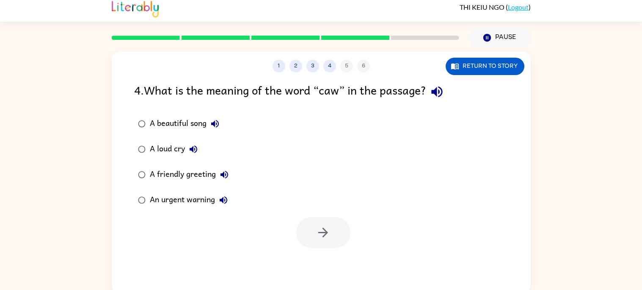
click at [440, 95] on icon "button" at bounding box center [437, 91] width 15 height 15
click at [219, 127] on icon "button" at bounding box center [215, 124] width 10 height 10
click at [214, 126] on icon "button" at bounding box center [215, 124] width 8 height 8
click at [269, 133] on div "A beautiful song A loud cry A friendly greeting An urgent warning" at bounding box center [332, 162] width 397 height 102
click at [220, 129] on icon "button" at bounding box center [215, 124] width 10 height 10
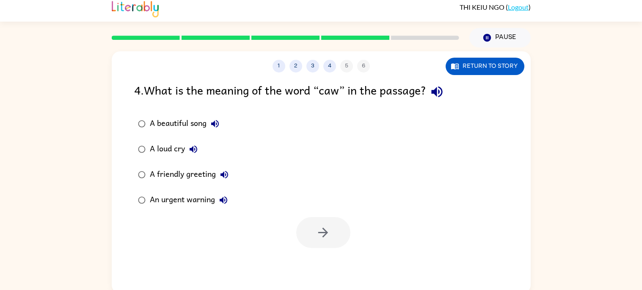
click at [439, 89] on icon "button" at bounding box center [437, 91] width 11 height 11
click at [440, 96] on icon "button" at bounding box center [437, 91] width 15 height 15
click at [641, 151] on div "1 2 3 4 5 6 Return to story 4 . What is the meaning of the word “caw” in the pa…" at bounding box center [321, 170] width 642 height 246
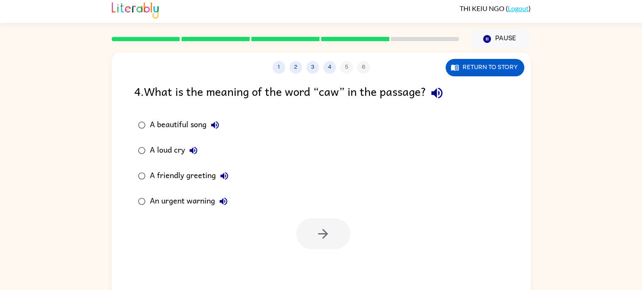
click at [443, 96] on icon "button" at bounding box center [437, 93] width 11 height 11
click at [438, 99] on icon "button" at bounding box center [437, 93] width 15 height 15
click at [220, 125] on button "A beautiful song" at bounding box center [215, 124] width 17 height 17
click at [199, 155] on button "A loud cry" at bounding box center [193, 150] width 17 height 17
click at [223, 178] on icon "button" at bounding box center [225, 176] width 8 height 8
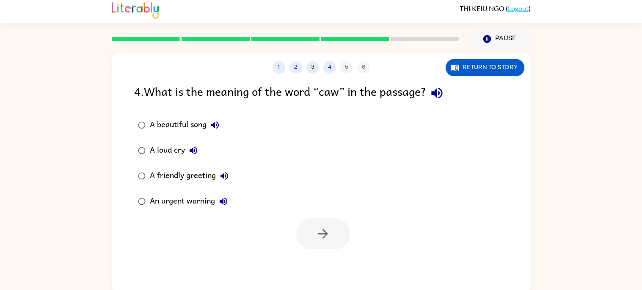
click at [224, 206] on icon "button" at bounding box center [224, 201] width 10 height 10
click at [433, 95] on icon "button" at bounding box center [437, 93] width 15 height 15
click at [216, 127] on icon "button" at bounding box center [215, 125] width 10 height 10
click at [194, 151] on icon "button" at bounding box center [193, 150] width 10 height 10
click at [223, 169] on button "A friendly greeting" at bounding box center [224, 175] width 17 height 17
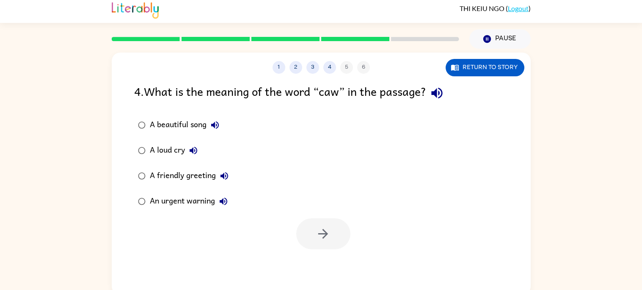
click at [198, 176] on div "A friendly greeting" at bounding box center [191, 175] width 83 height 17
click at [337, 236] on button "button" at bounding box center [323, 233] width 54 height 31
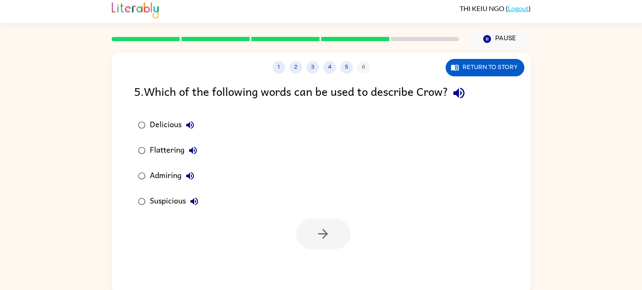
scroll to position [8, 0]
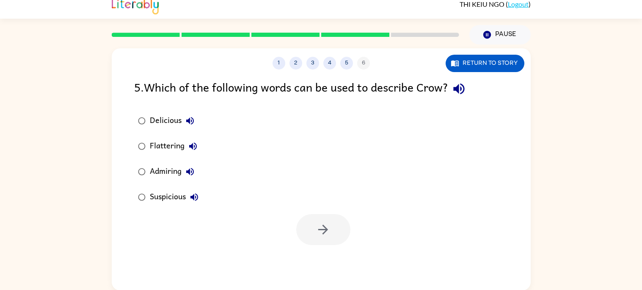
click at [470, 95] on button "button" at bounding box center [460, 89] width 22 height 22
click at [458, 98] on div "5 . Which of the following words can be used to describe Crow?" at bounding box center [321, 89] width 374 height 22
click at [457, 81] on icon "button" at bounding box center [459, 88] width 15 height 15
click at [184, 128] on div "Delicious" at bounding box center [174, 120] width 49 height 17
click at [192, 129] on div "Delicious" at bounding box center [174, 120] width 49 height 17
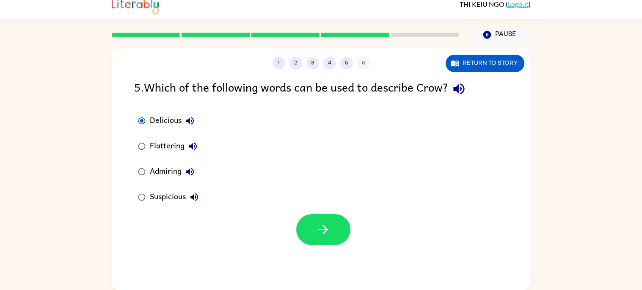
click at [184, 128] on div "Delicious" at bounding box center [174, 120] width 49 height 17
click at [190, 125] on icon "button" at bounding box center [190, 121] width 10 height 10
click at [189, 149] on icon "button" at bounding box center [193, 146] width 10 height 10
click at [194, 177] on button "Admiring" at bounding box center [190, 171] width 17 height 17
click at [201, 195] on button "Suspicious" at bounding box center [194, 196] width 17 height 17
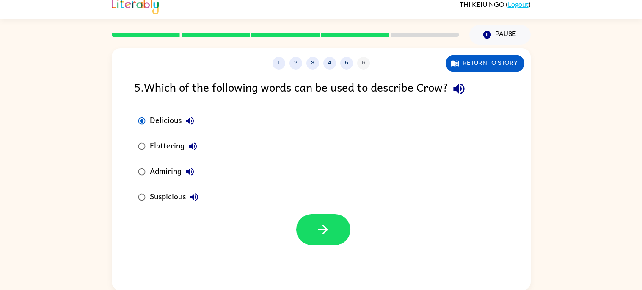
click at [464, 86] on icon "button" at bounding box center [459, 88] width 15 height 15
click at [188, 122] on icon "button" at bounding box center [190, 121] width 10 height 10
click at [188, 146] on icon "button" at bounding box center [193, 146] width 10 height 10
click at [188, 143] on icon "button" at bounding box center [193, 146] width 10 height 10
click at [219, 145] on div "Delicious Flattering Admiring Suspicious" at bounding box center [332, 159] width 397 height 102
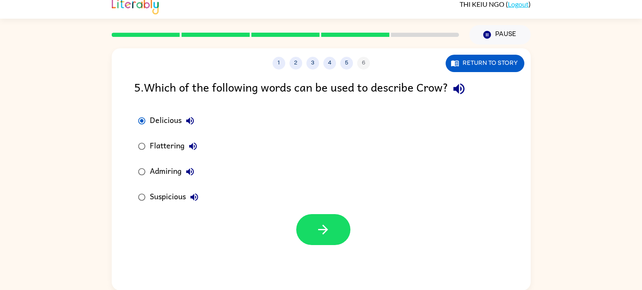
click at [186, 175] on icon "button" at bounding box center [190, 171] width 10 height 10
click at [191, 176] on icon "button" at bounding box center [190, 171] width 10 height 10
click at [202, 200] on button "Suspicious" at bounding box center [194, 196] width 17 height 17
click at [459, 89] on icon "button" at bounding box center [459, 88] width 11 height 11
click at [207, 125] on label "Delicious" at bounding box center [169, 120] width 78 height 25
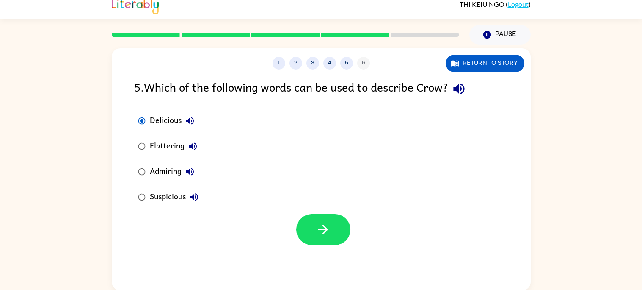
click at [182, 128] on div "Delicious" at bounding box center [174, 120] width 49 height 17
click at [192, 125] on icon "button" at bounding box center [190, 121] width 10 height 10
click at [197, 149] on icon "button" at bounding box center [193, 146] width 10 height 10
click at [198, 170] on button "Admiring" at bounding box center [190, 171] width 17 height 17
click at [194, 195] on icon "button" at bounding box center [195, 197] width 8 height 8
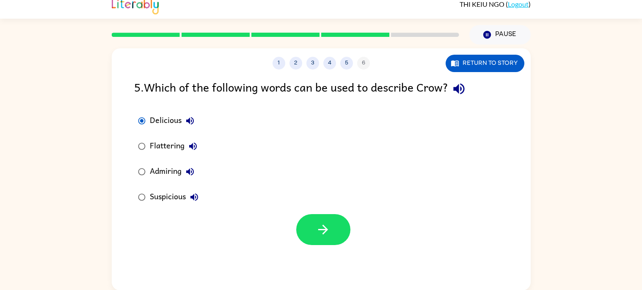
click at [30, 249] on div "1 2 3 4 5 6 Return to story 5 . Which of the following words can be used to des…" at bounding box center [321, 167] width 642 height 246
click at [188, 172] on icon "button" at bounding box center [190, 172] width 8 height 8
click at [315, 226] on button "button" at bounding box center [323, 229] width 54 height 31
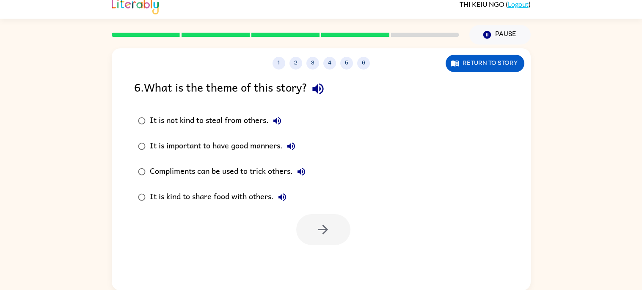
click at [325, 88] on icon "button" at bounding box center [318, 88] width 15 height 15
click at [277, 122] on icon "button" at bounding box center [278, 121] width 8 height 8
click at [294, 155] on label "It is important to have good manners." at bounding box center [222, 145] width 185 height 25
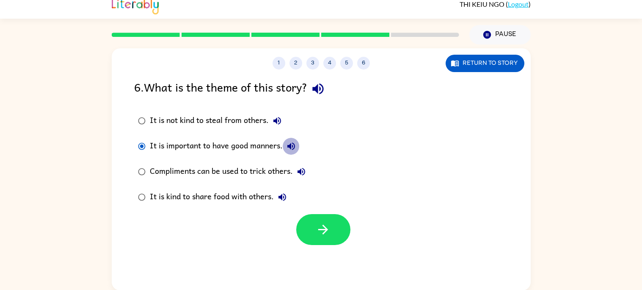
click at [292, 150] on icon "button" at bounding box center [291, 146] width 10 height 10
click at [305, 173] on icon "button" at bounding box center [302, 172] width 8 height 8
click at [334, 157] on div "It is not kind to steal from others. It is important to have good manners. Comp…" at bounding box center [332, 159] width 397 height 102
click at [346, 164] on div "It is not kind to steal from others. It is important to have good manners. Comp…" at bounding box center [332, 159] width 397 height 102
click at [346, 165] on div "It is not kind to steal from others. It is important to have good manners. Comp…" at bounding box center [332, 159] width 397 height 102
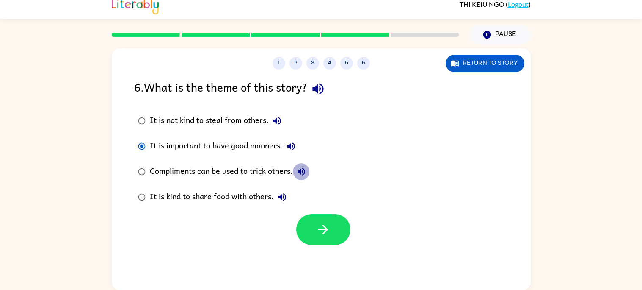
click at [305, 176] on icon "button" at bounding box center [301, 171] width 10 height 10
click at [286, 198] on icon "button" at bounding box center [282, 197] width 10 height 10
click at [281, 122] on icon "button" at bounding box center [277, 121] width 10 height 10
click at [295, 150] on icon "button" at bounding box center [291, 146] width 10 height 10
click at [306, 174] on icon "button" at bounding box center [301, 171] width 10 height 10
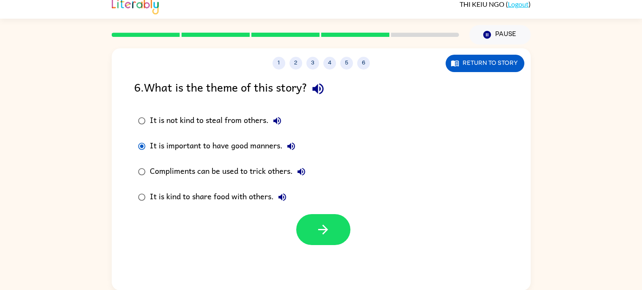
click at [282, 199] on icon "button" at bounding box center [283, 197] width 8 height 8
click at [319, 91] on icon "button" at bounding box center [318, 88] width 15 height 15
click at [277, 119] on icon "button" at bounding box center [277, 121] width 10 height 10
click at [294, 149] on icon "button" at bounding box center [291, 146] width 10 height 10
click at [330, 236] on icon "button" at bounding box center [323, 229] width 15 height 15
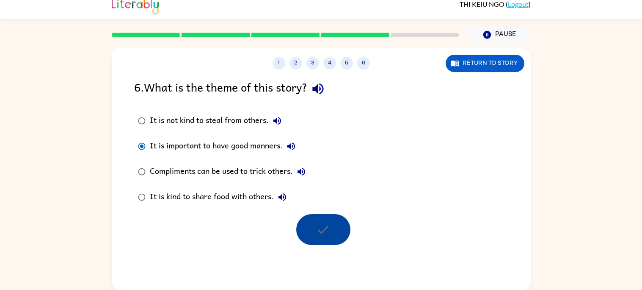
scroll to position [0, 0]
